Goal: Transaction & Acquisition: Obtain resource

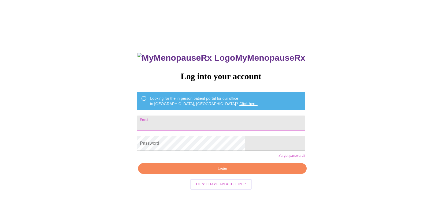
click at [210, 124] on input "Email" at bounding box center [221, 123] width 168 height 15
type input "amy@amymariehann.com"
click at [210, 138] on form "Password" at bounding box center [221, 143] width 168 height 20
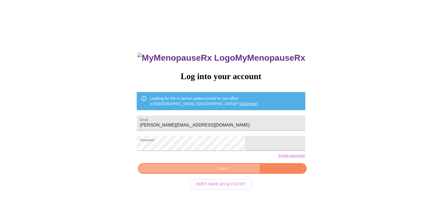
click at [229, 172] on span "Login" at bounding box center [222, 169] width 156 height 7
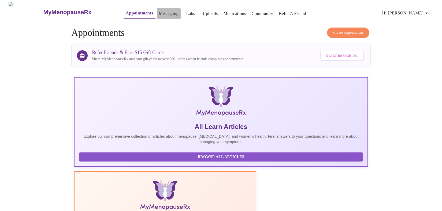
click at [159, 12] on link "Messaging" at bounding box center [169, 14] width 20 height 8
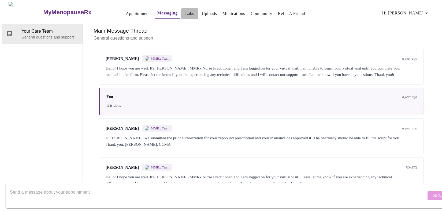
click at [185, 13] on link "Labs" at bounding box center [189, 14] width 9 height 8
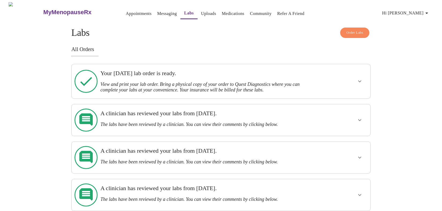
click at [188, 82] on h3 "View and print your lab order. Bring a physical copy of your order to Quest Dia…" at bounding box center [207, 87] width 212 height 11
click at [362, 83] on icon "show more" at bounding box center [359, 81] width 6 height 6
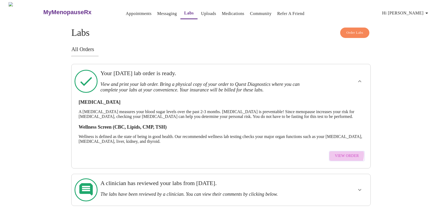
click at [342, 159] on span "View Order" at bounding box center [347, 156] width 24 height 7
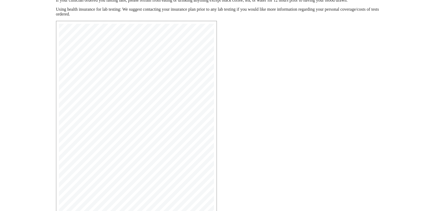
scroll to position [118, 0]
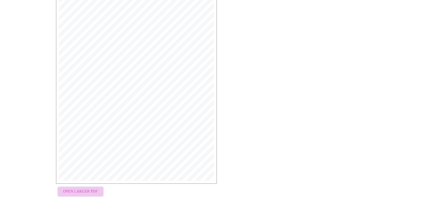
click at [82, 189] on button "Open Larger PDF" at bounding box center [80, 192] width 46 height 10
